Goal: Go to known website: Access a specific website the user already knows

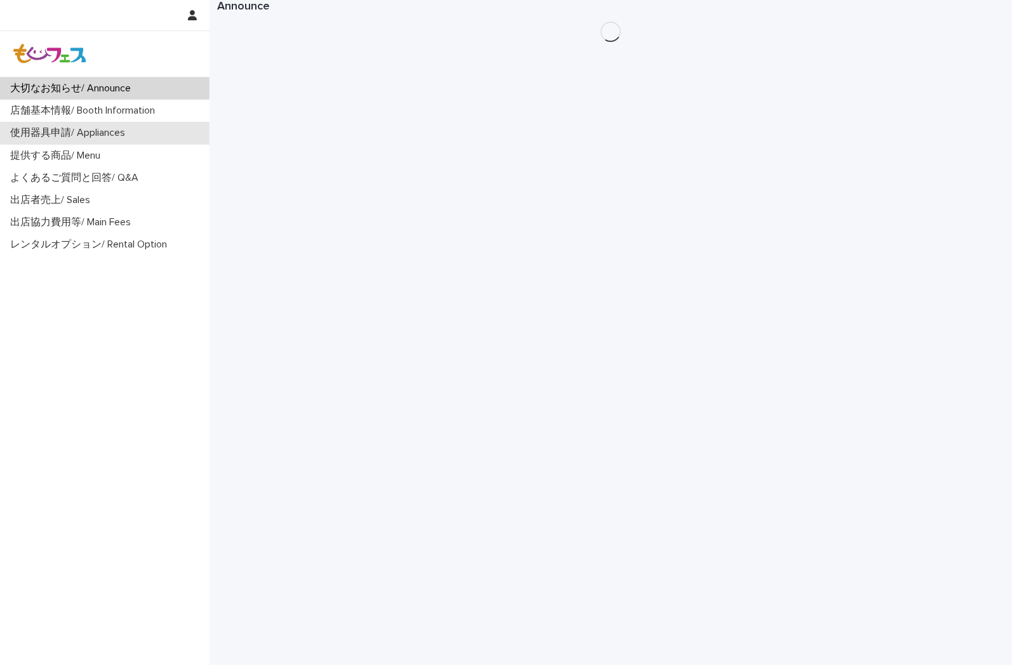
click at [91, 137] on p "使用器具申請/ Appliances" at bounding box center [70, 133] width 130 height 12
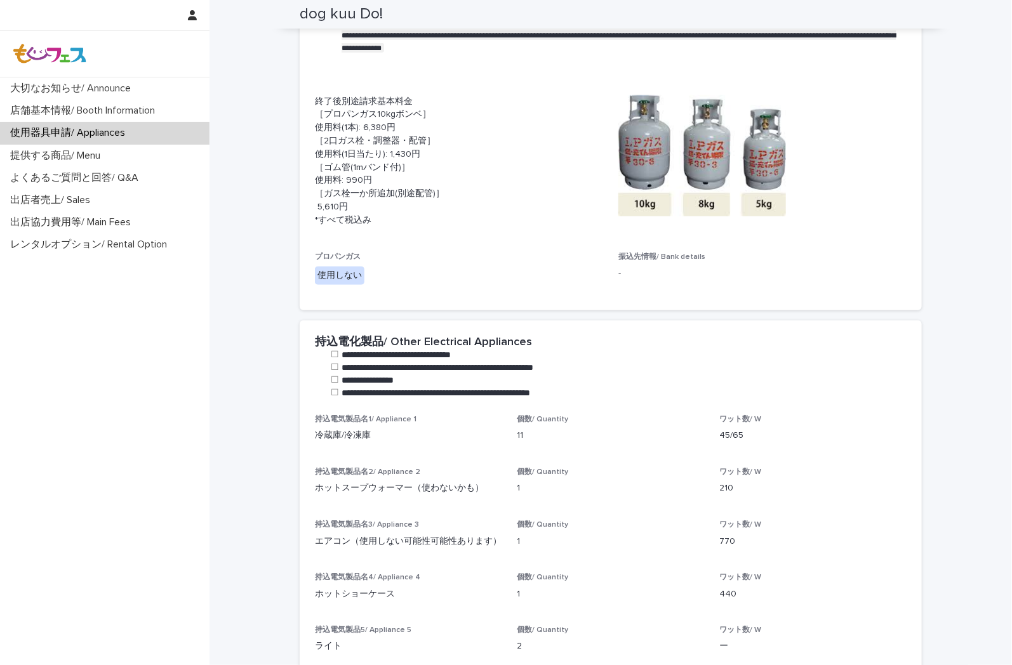
scroll to position [493, 0]
